Goal: Obtain resource: Download file/media

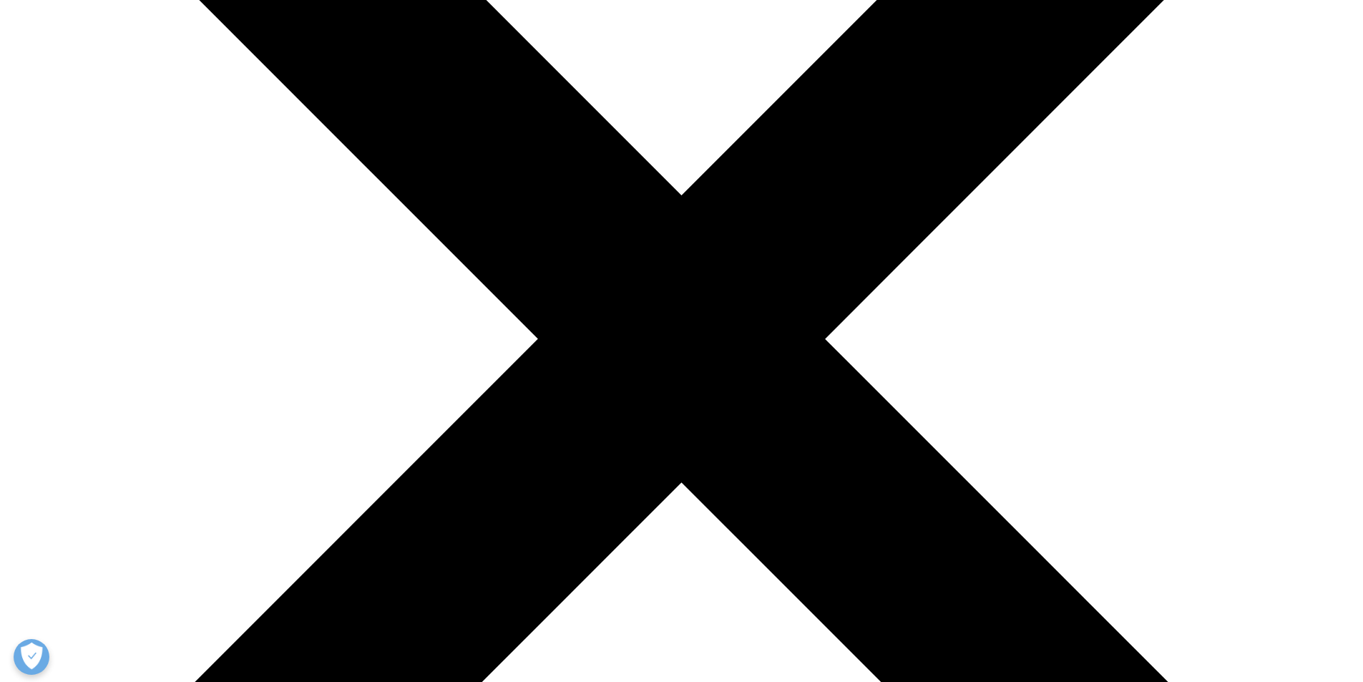
scroll to position [554, 844]
type input "Diego"
type input "[PERSON_NAME]"
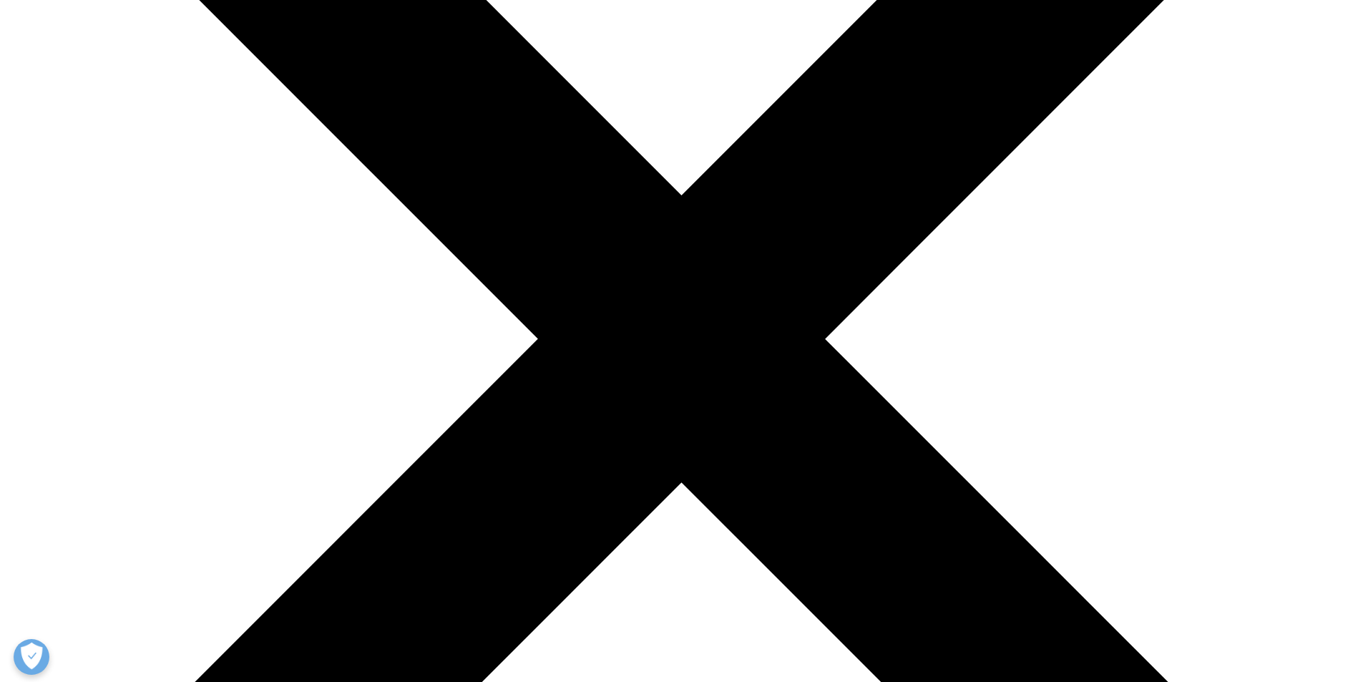
type input "[EMAIL_ADDRESS][PERSON_NAME][DOMAIN_NAME]"
type input "Associate"
type input "D"
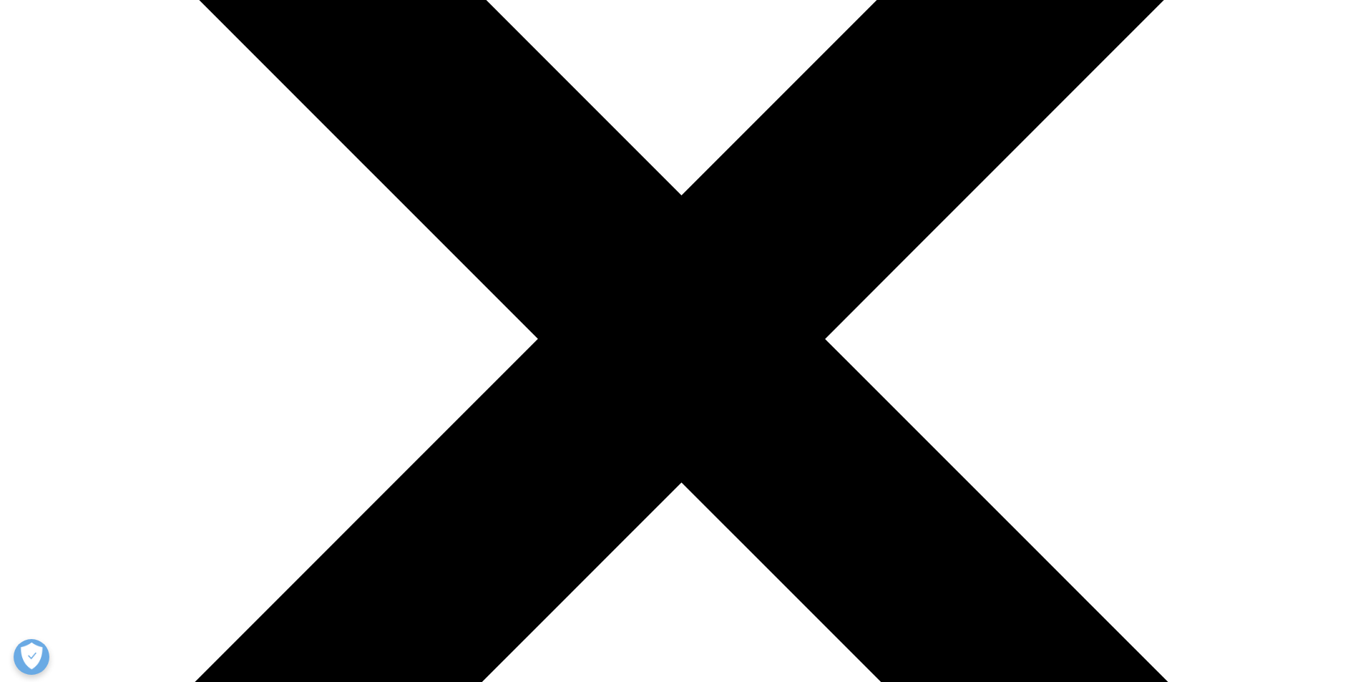
type input "UBS"
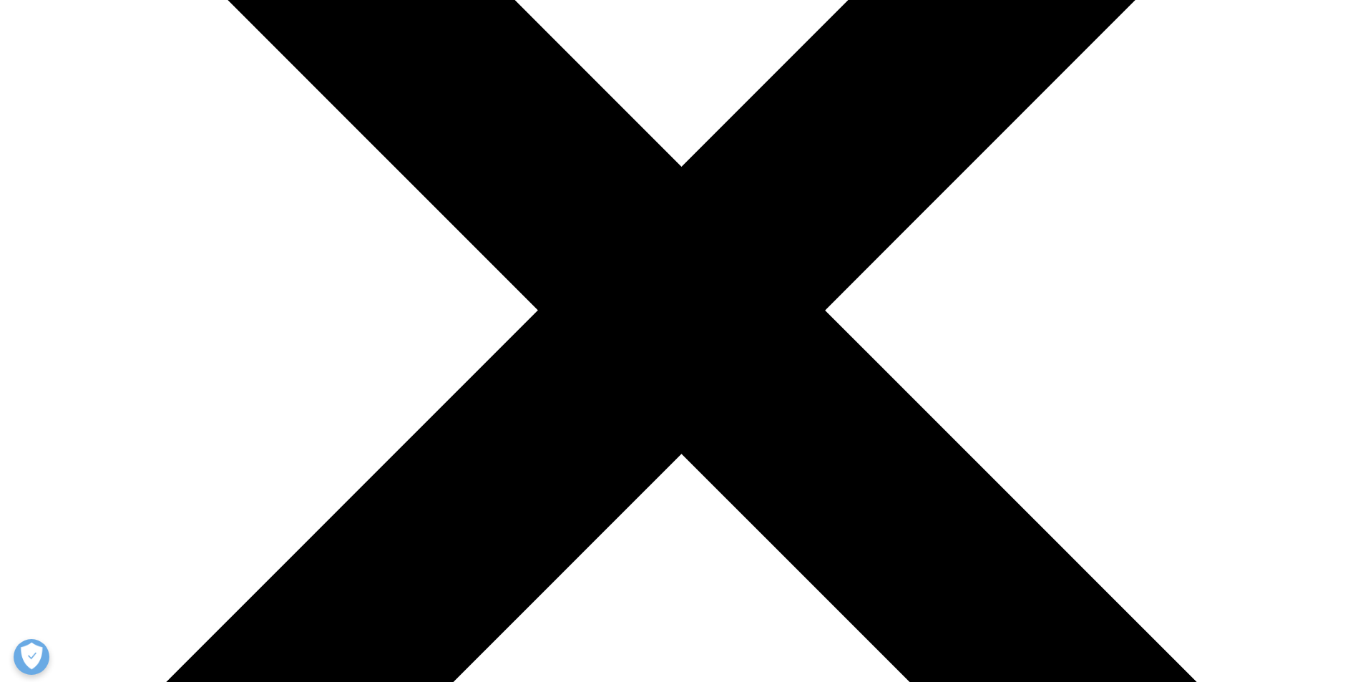
select select "[GEOGRAPHIC_DATA]"
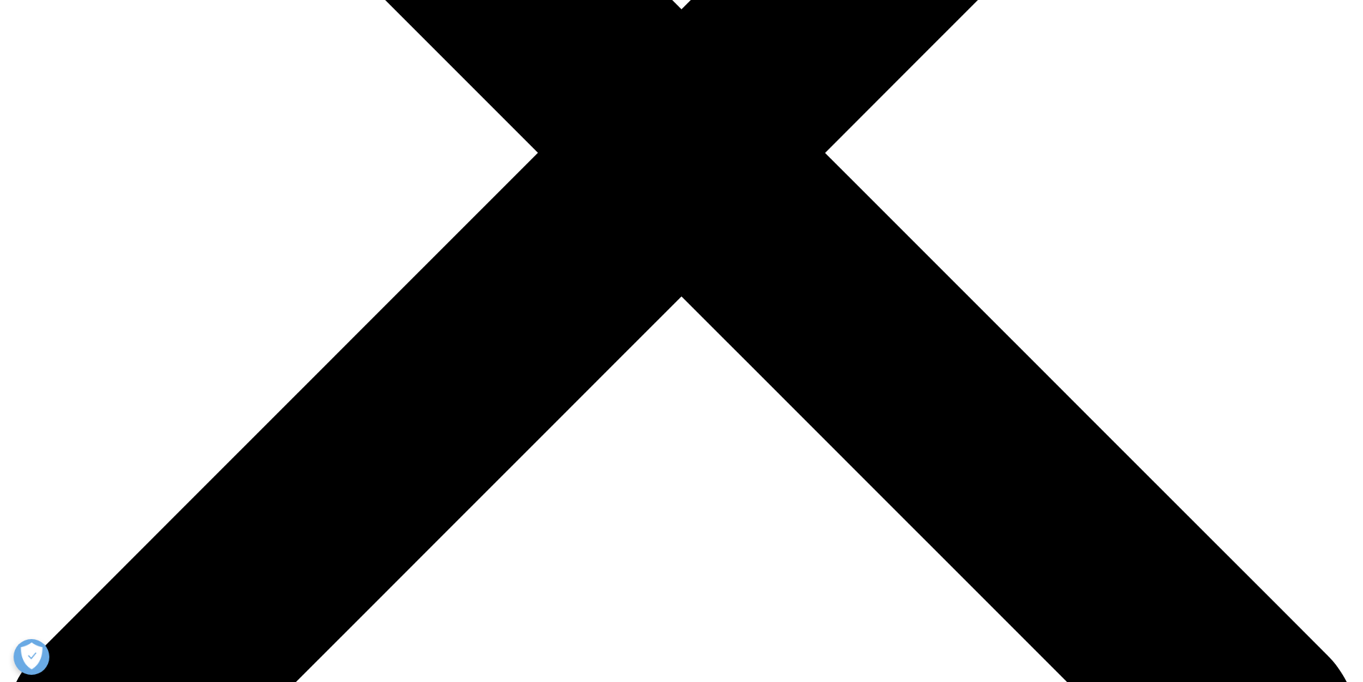
scroll to position [744, 0]
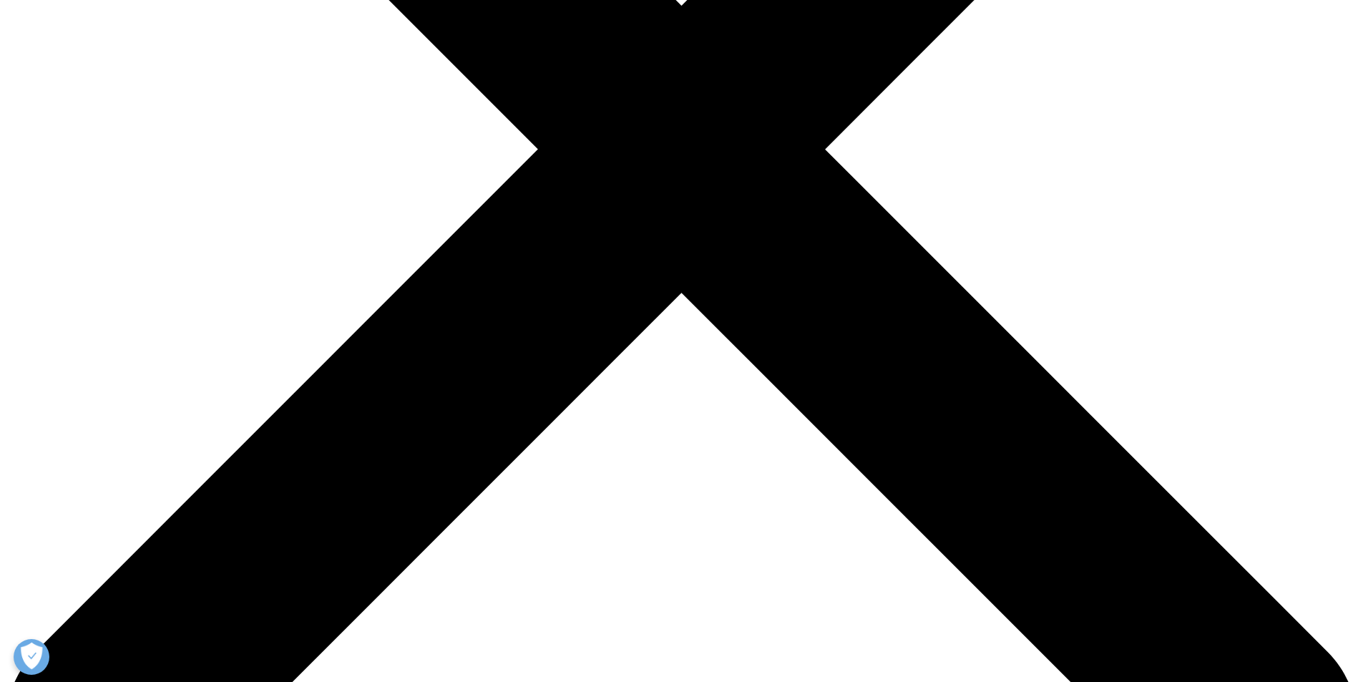
scroll to position [540, 0]
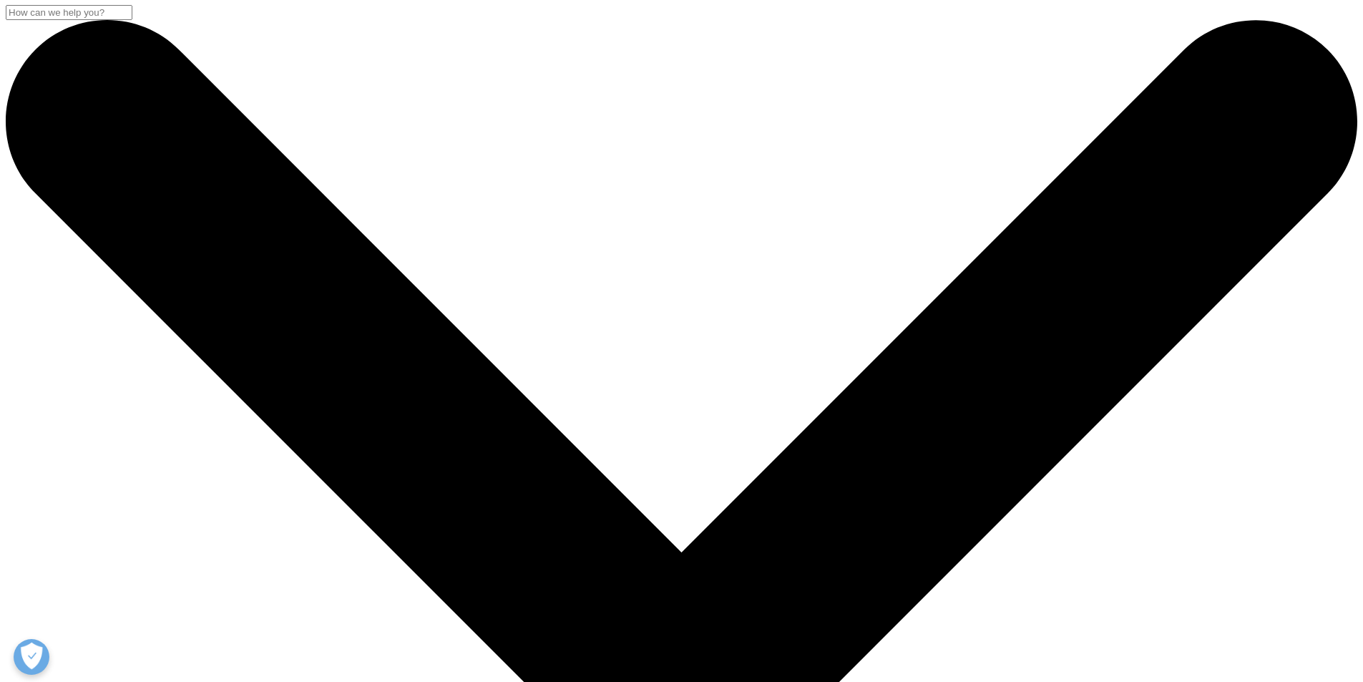
scroll to position [0, 0]
